Goal: Information Seeking & Learning: Check status

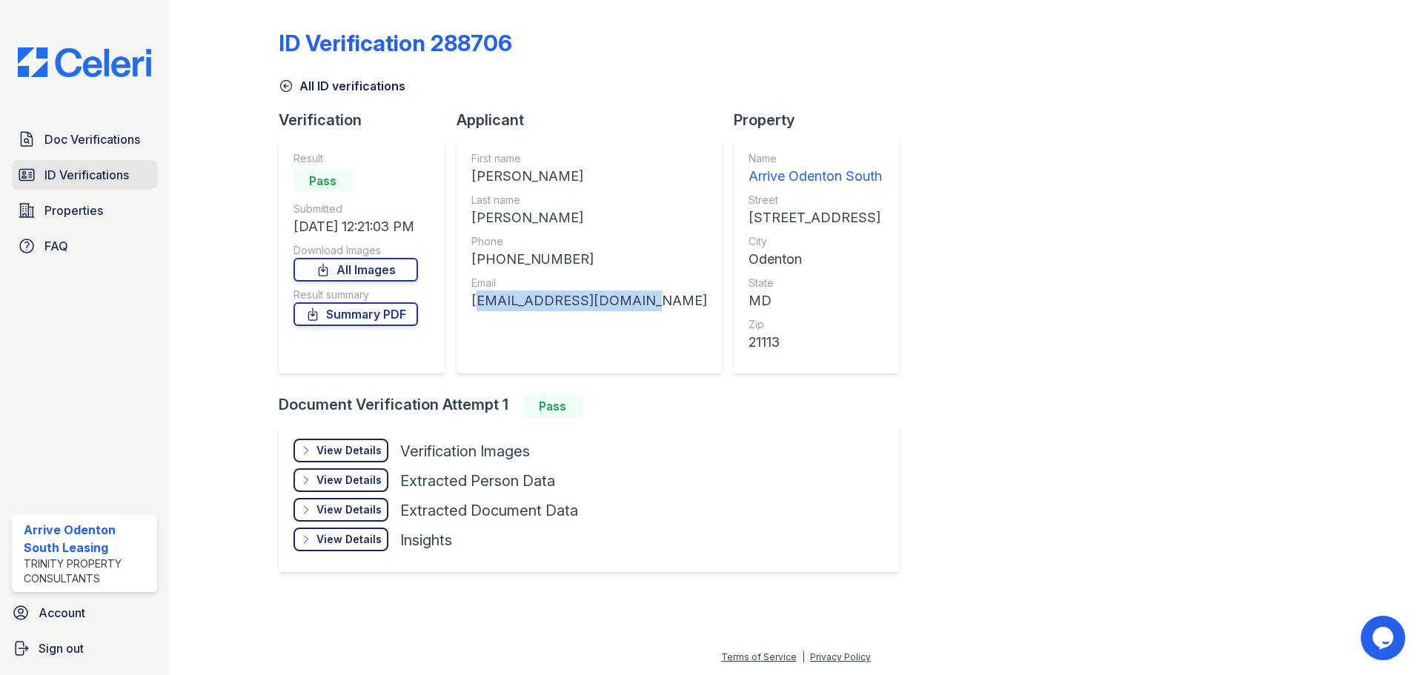
click at [128, 173] on span "ID Verifications" at bounding box center [86, 175] width 85 height 18
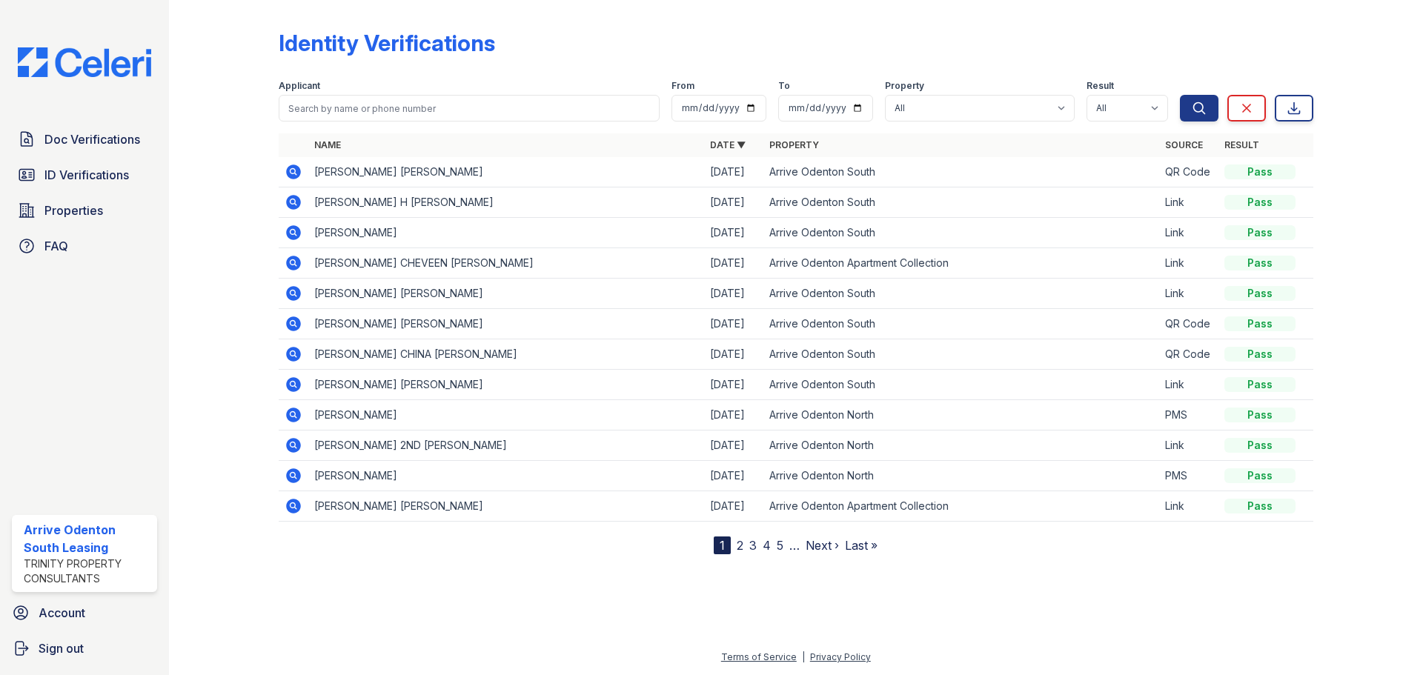
click at [316, 91] on label "Applicant" at bounding box center [300, 86] width 42 height 12
click at [318, 109] on input "search" at bounding box center [469, 108] width 381 height 27
type input "brianna"
click at [1180, 95] on button "Search" at bounding box center [1199, 108] width 39 height 27
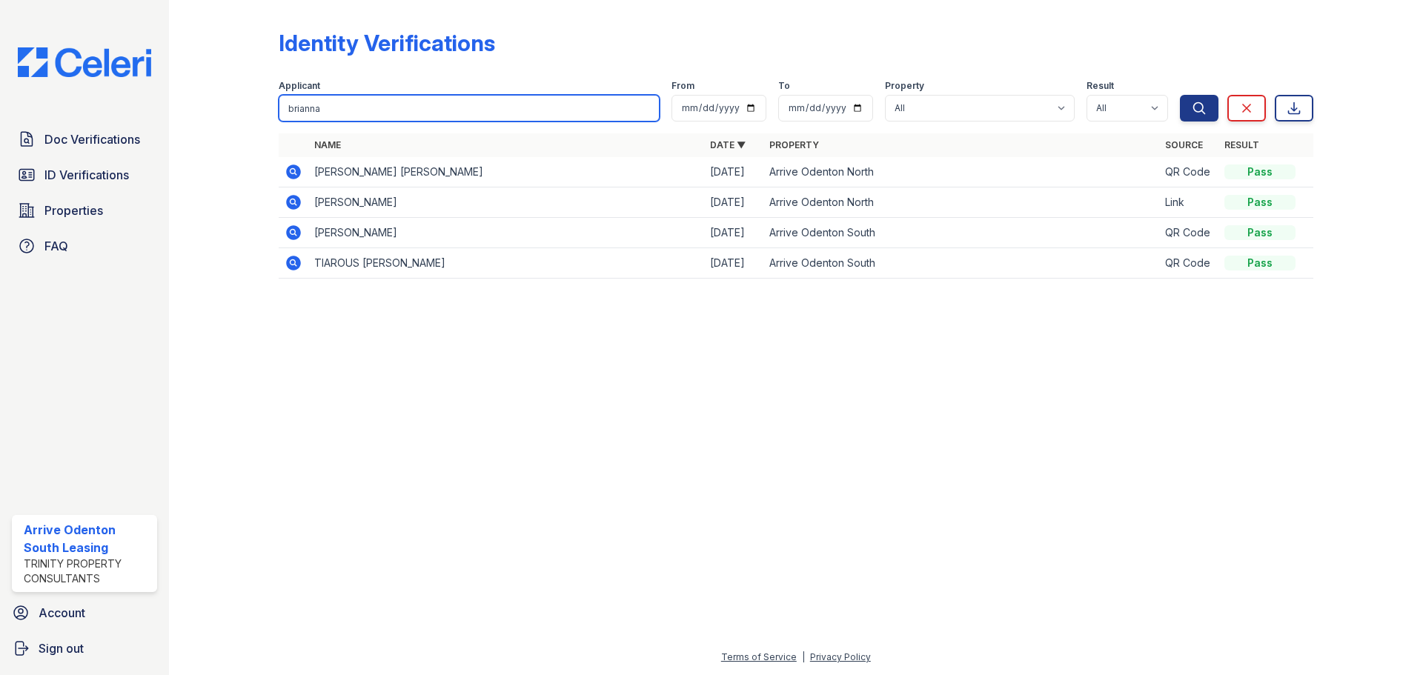
drag, startPoint x: 344, startPoint y: 107, endPoint x: 311, endPoint y: 108, distance: 33.4
click at [311, 108] on input "brianna" at bounding box center [469, 108] width 381 height 27
click at [323, 113] on input "brianna" at bounding box center [469, 108] width 381 height 27
type input "tessa"
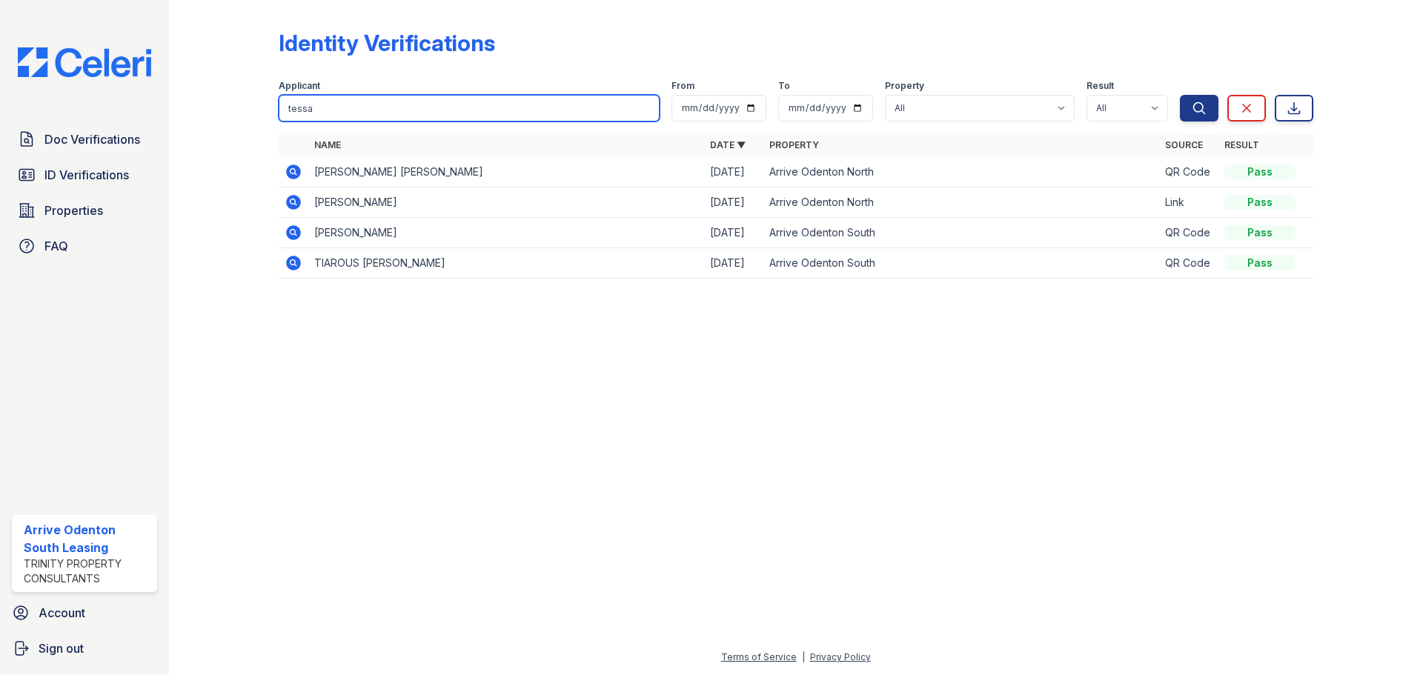
click at [1180, 95] on button "Search" at bounding box center [1199, 108] width 39 height 27
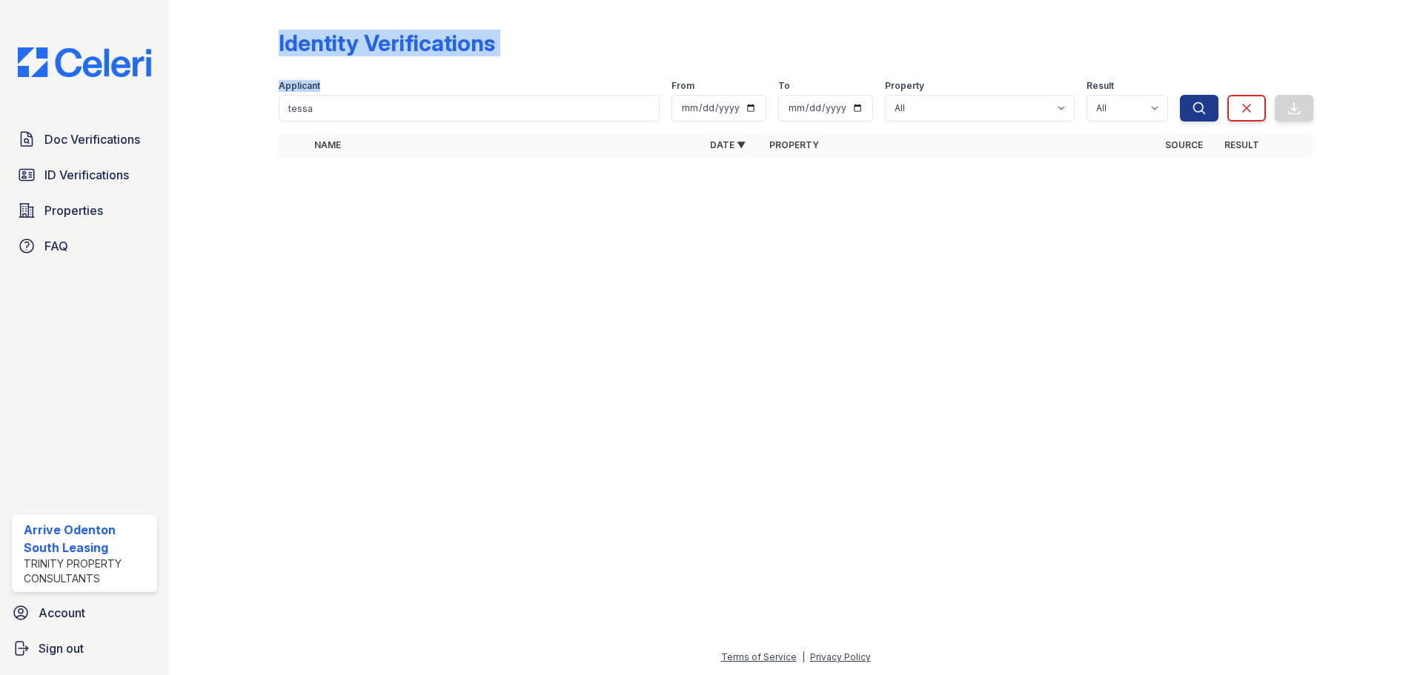
drag, startPoint x: 400, startPoint y: 91, endPoint x: 230, endPoint y: 107, distance: 171.3
click at [230, 107] on div "Identity Verifications Filter Applicant tessa From To Property All Arrive Odent…" at bounding box center [796, 98] width 1207 height 196
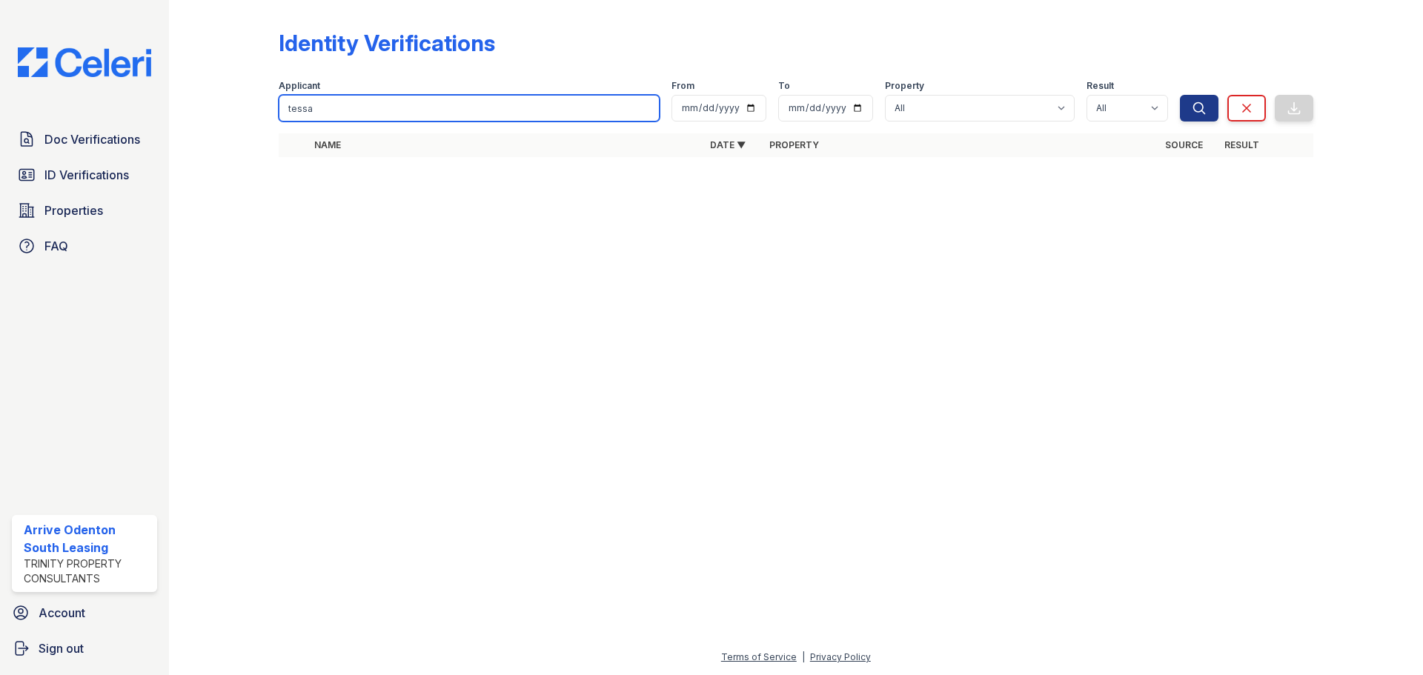
drag, startPoint x: 347, startPoint y: 105, endPoint x: 257, endPoint y: 107, distance: 89.7
click at [257, 107] on div "Identity Verifications Filter Applicant tessa From To Property All Arrive Odent…" at bounding box center [796, 98] width 1207 height 196
type input "Brianna"
click at [1180, 95] on button "Search" at bounding box center [1199, 108] width 39 height 27
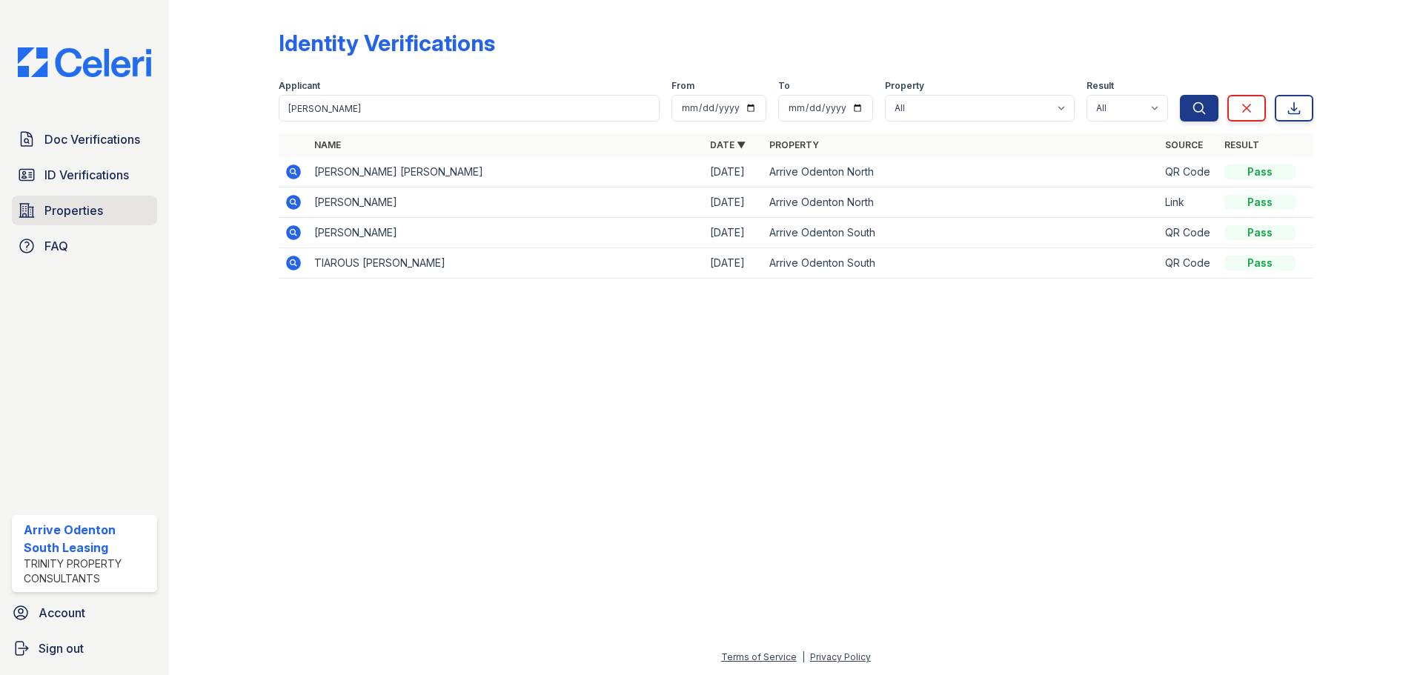
click at [106, 207] on link "Properties" at bounding box center [84, 211] width 145 height 30
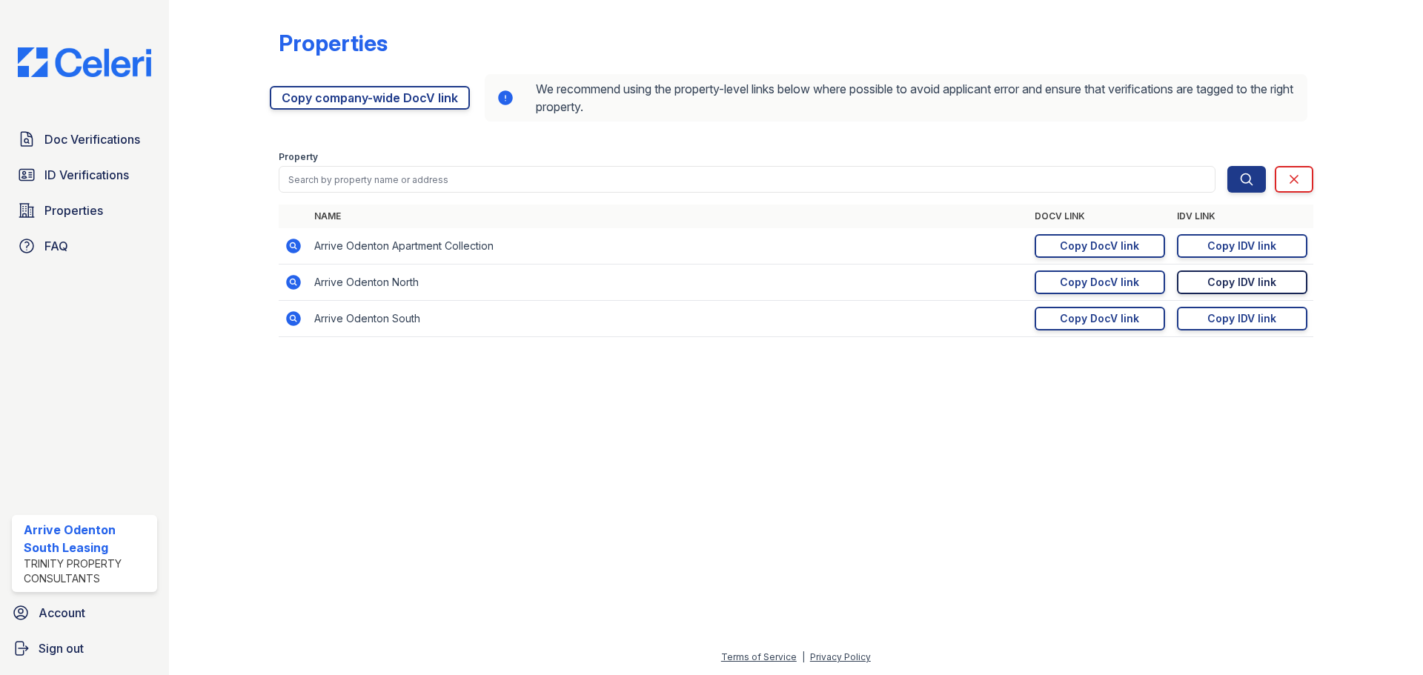
click at [1230, 287] on div "Copy IDV link" at bounding box center [1242, 282] width 69 height 15
click at [48, 187] on link "ID Verifications" at bounding box center [84, 175] width 145 height 30
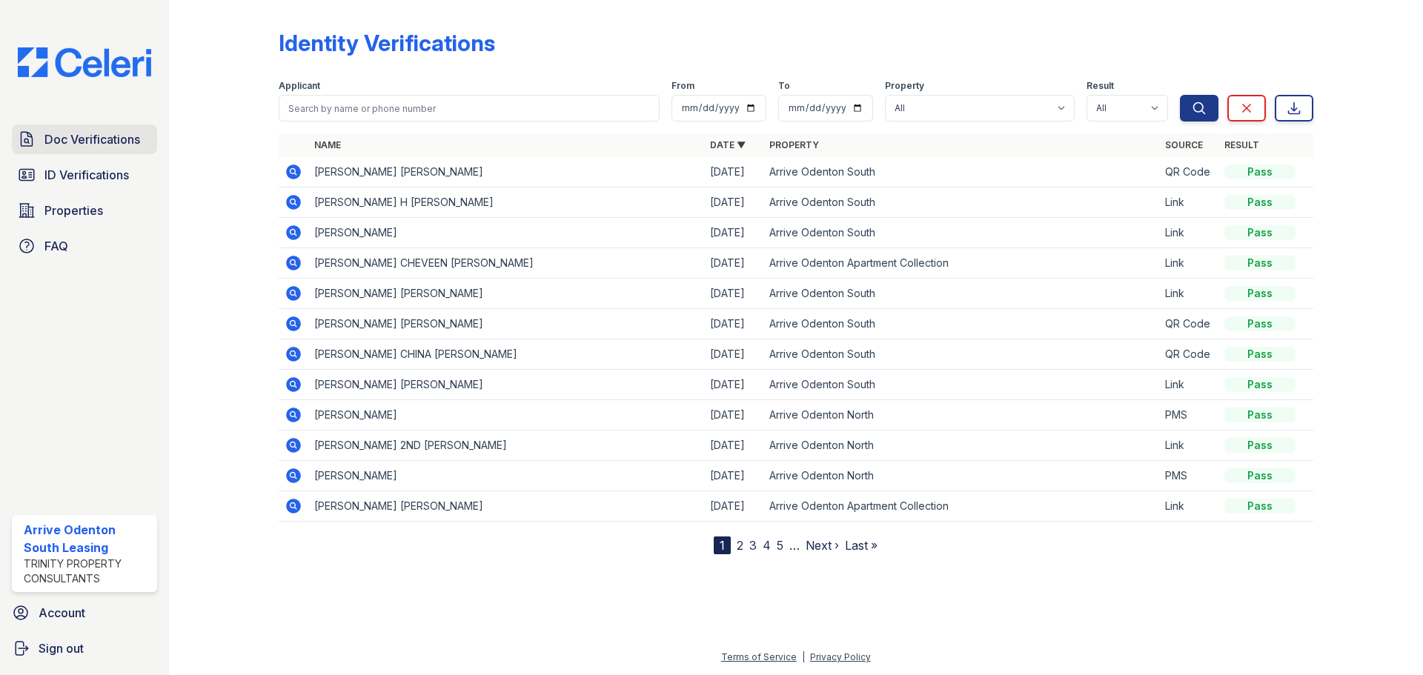
click at [67, 134] on span "Doc Verifications" at bounding box center [92, 139] width 96 height 18
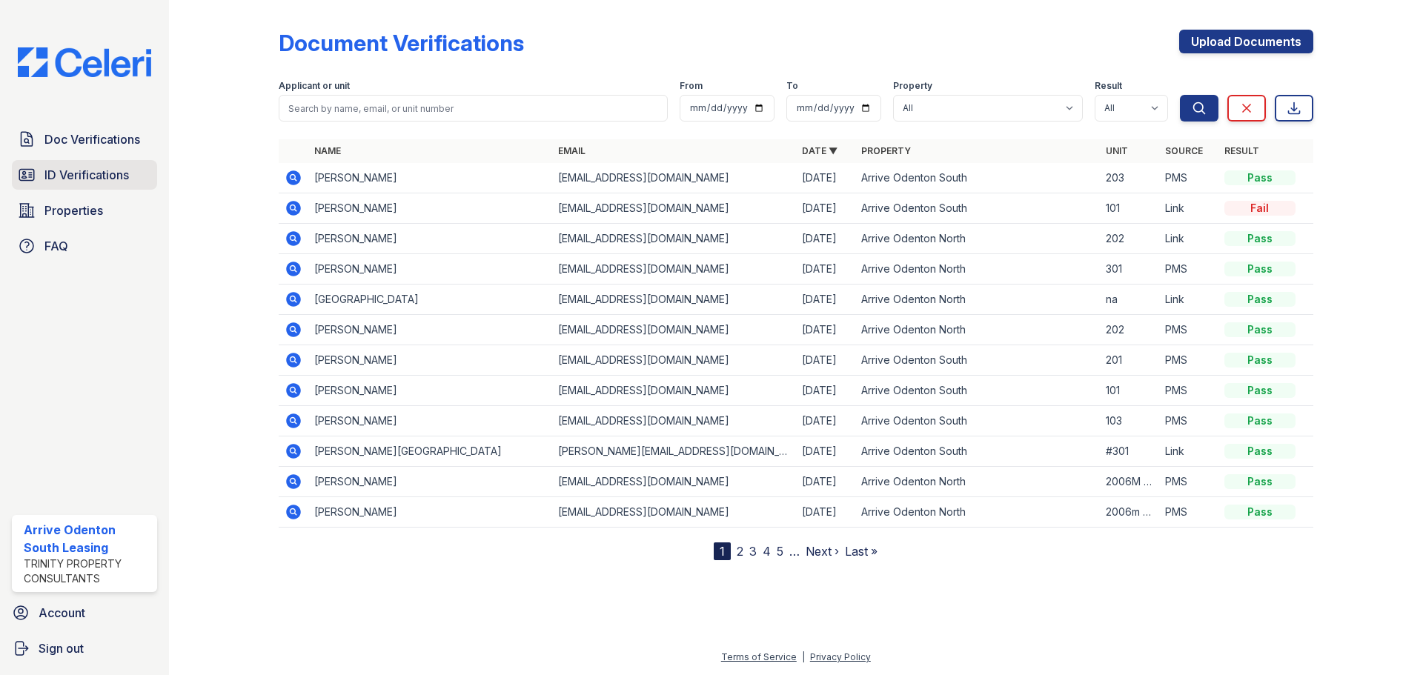
click at [66, 169] on span "ID Verifications" at bounding box center [86, 175] width 85 height 18
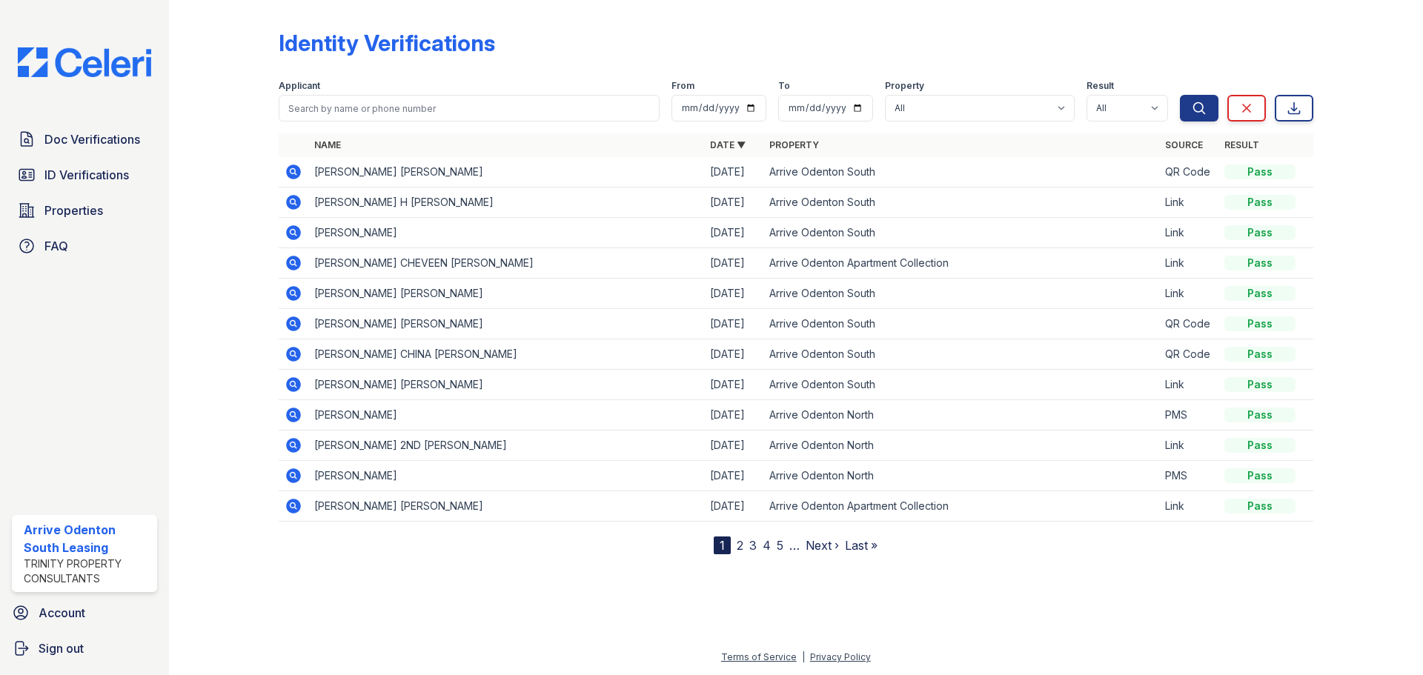
click at [66, 169] on span "ID Verifications" at bounding box center [86, 175] width 85 height 18
click at [56, 176] on span "ID Verifications" at bounding box center [86, 175] width 85 height 18
click at [75, 170] on span "ID Verifications" at bounding box center [86, 175] width 85 height 18
click at [85, 172] on span "ID Verifications" at bounding box center [86, 175] width 85 height 18
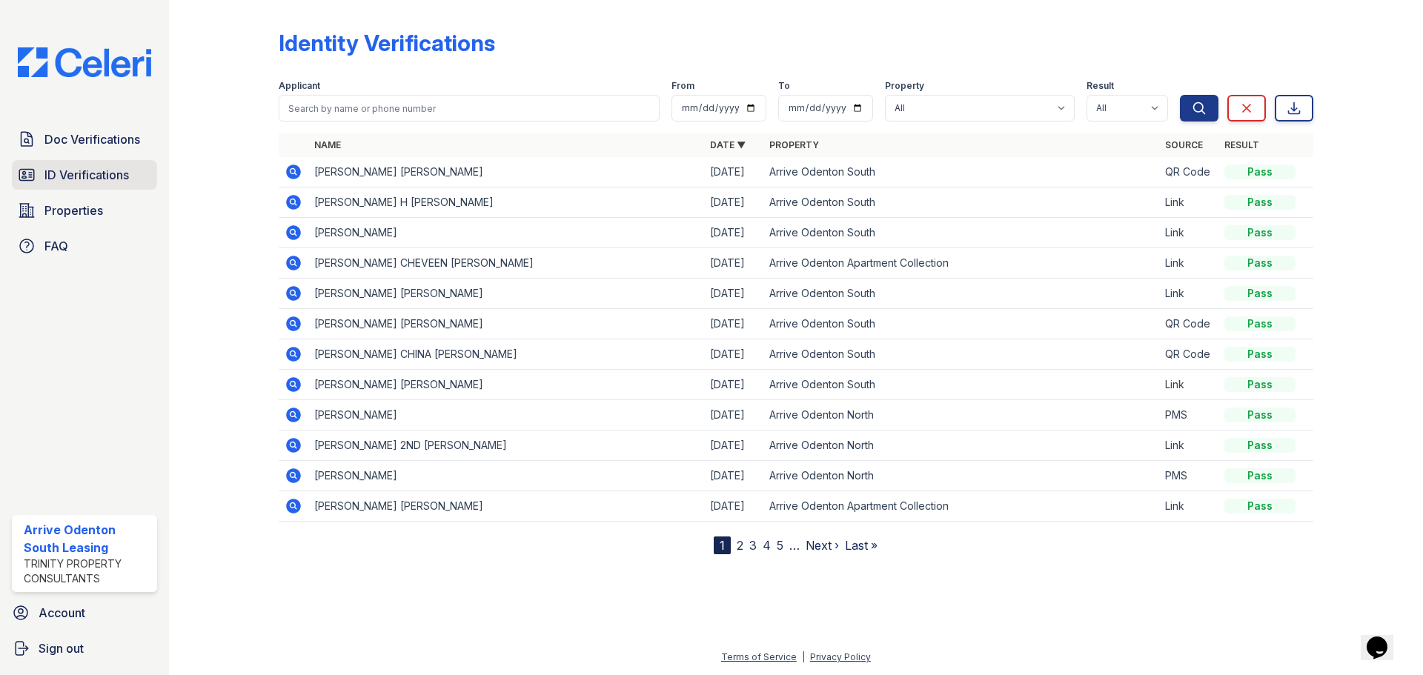
click at [76, 168] on span "ID Verifications" at bounding box center [86, 175] width 85 height 18
click at [76, 171] on span "ID Verifications" at bounding box center [86, 175] width 85 height 18
click at [77, 132] on span "Doc Verifications" at bounding box center [92, 139] width 96 height 18
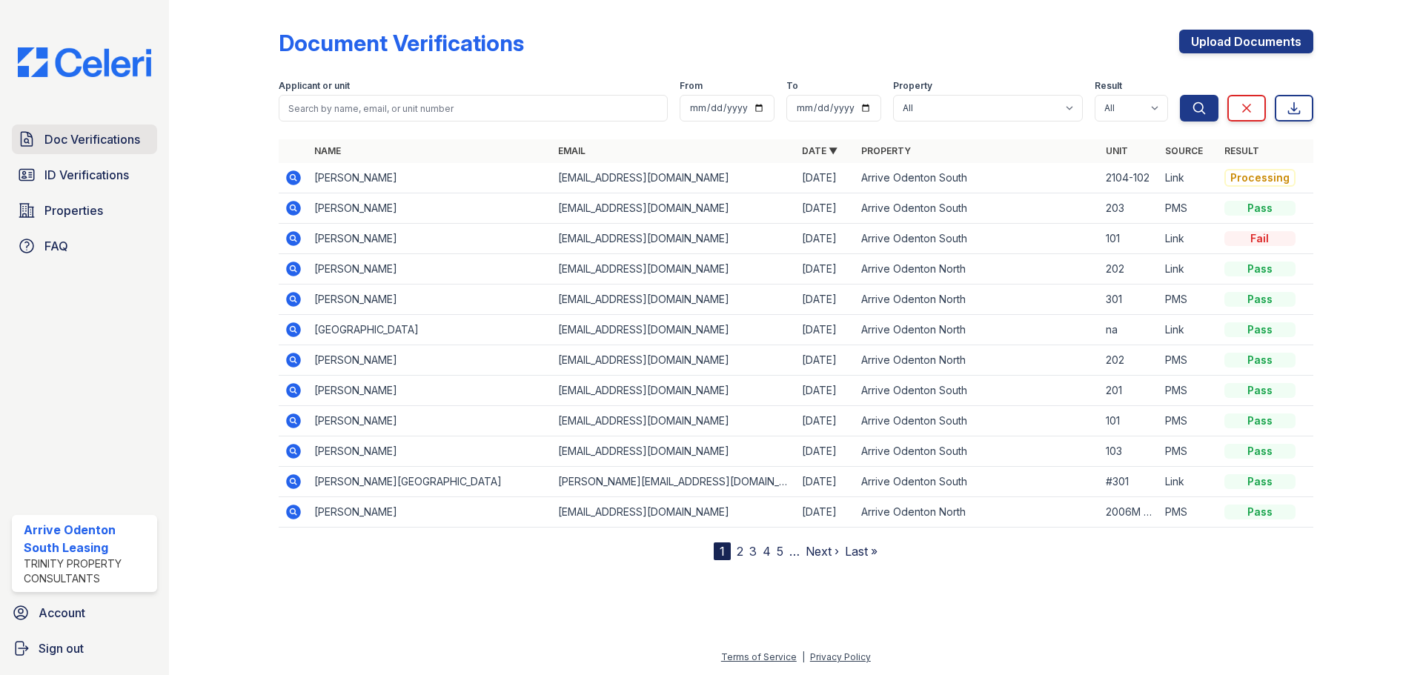
click at [78, 140] on span "Doc Verifications" at bounding box center [92, 139] width 96 height 18
click at [93, 177] on span "ID Verifications" at bounding box center [86, 175] width 85 height 18
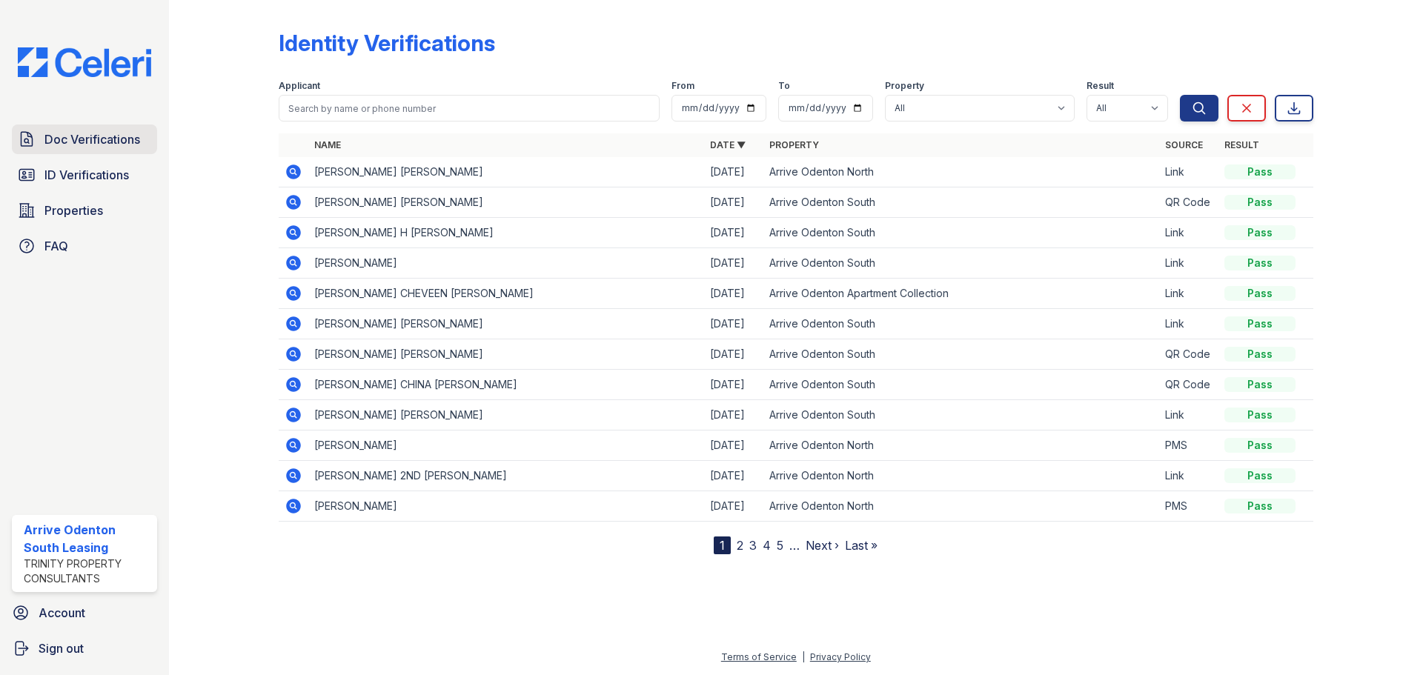
click at [119, 153] on link "Doc Verifications" at bounding box center [84, 140] width 145 height 30
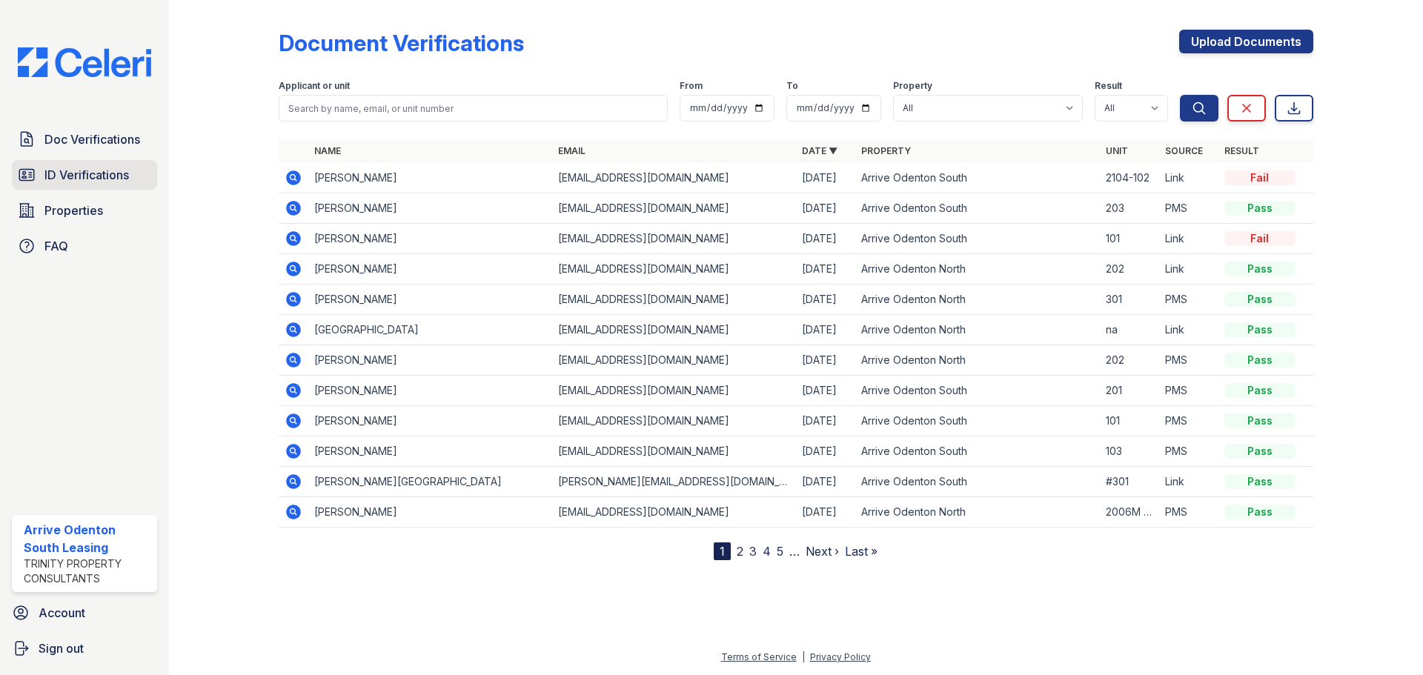
click at [113, 169] on span "ID Verifications" at bounding box center [86, 175] width 85 height 18
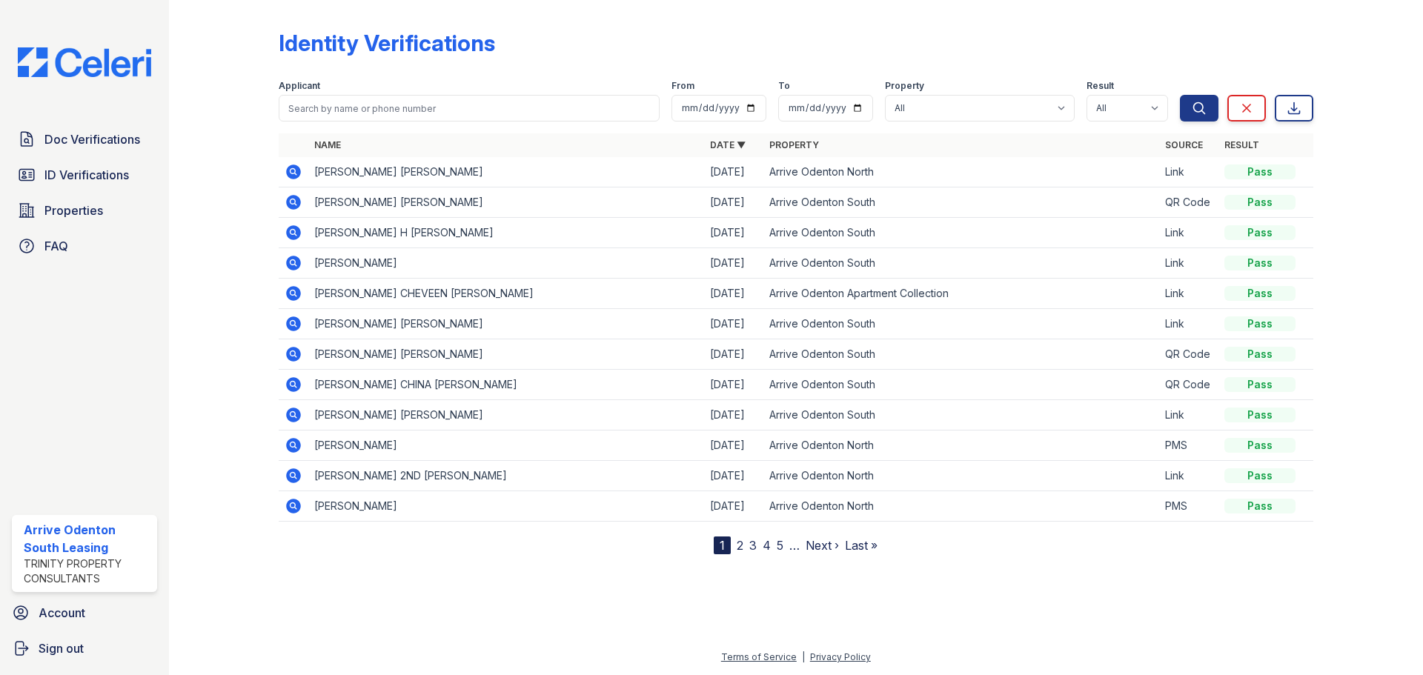
click at [291, 173] on icon at bounding box center [294, 172] width 18 height 18
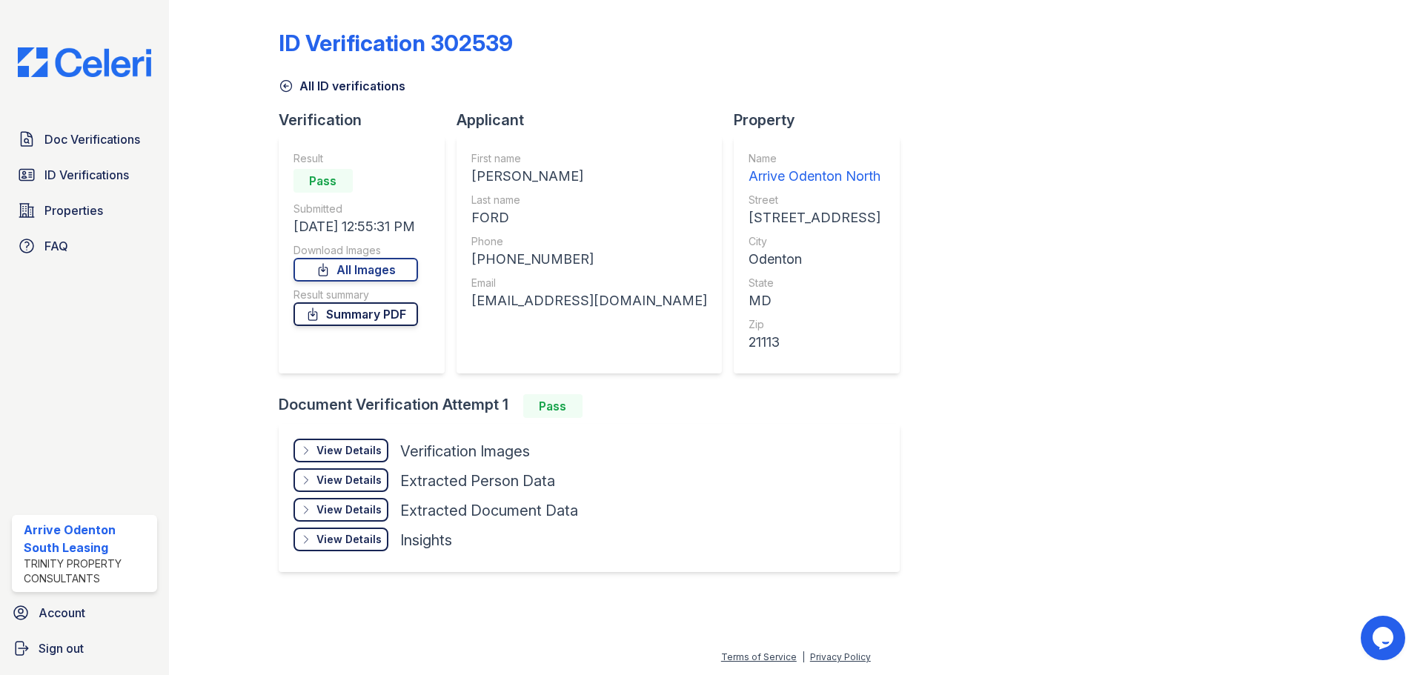
click at [365, 310] on link "Summary PDF" at bounding box center [356, 314] width 125 height 24
click at [405, 276] on link "All Images" at bounding box center [356, 270] width 125 height 24
